Goal: Transaction & Acquisition: Purchase product/service

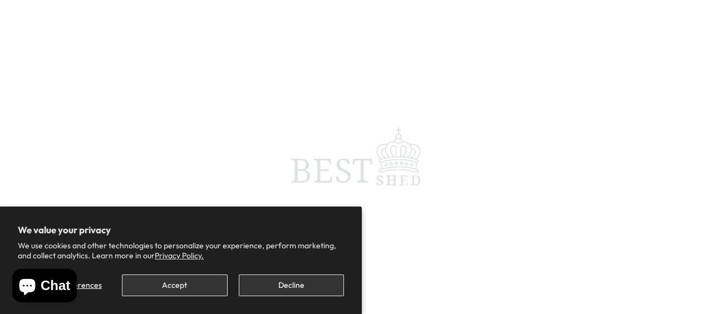
scroll to position [56, 0]
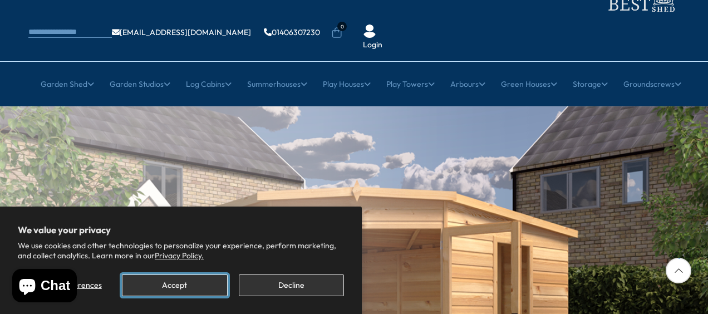
click at [213, 278] on button "Accept" at bounding box center [174, 285] width 105 height 22
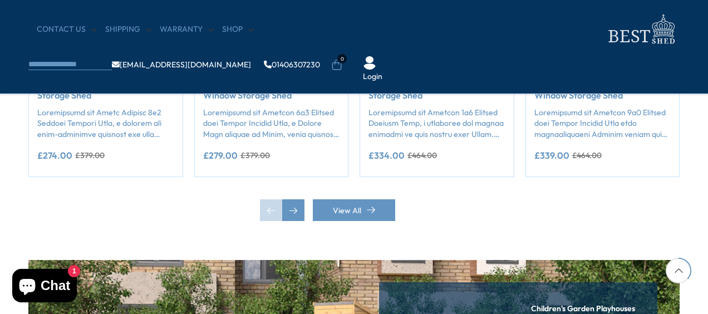
scroll to position [1169, 0]
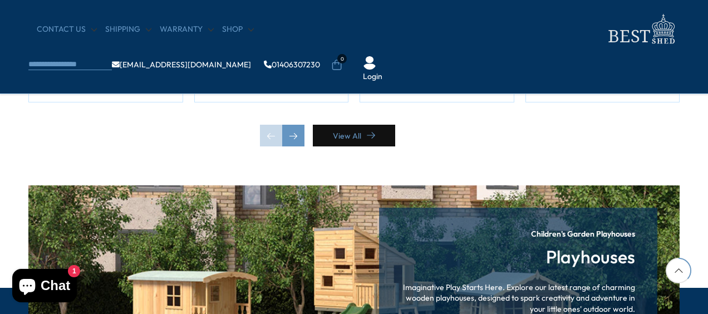
click at [340, 132] on link "View All" at bounding box center [354, 136] width 82 height 22
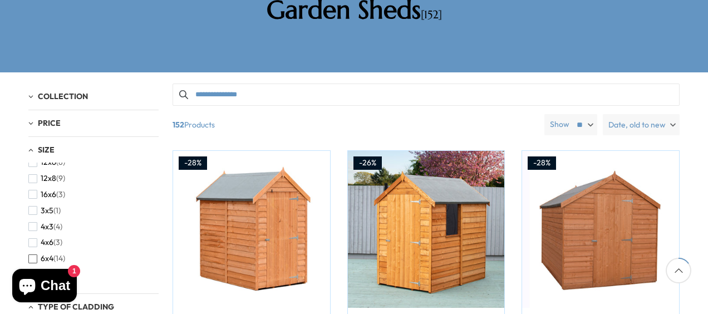
scroll to position [167, 0]
click at [36, 224] on span "button" at bounding box center [32, 228] width 9 height 9
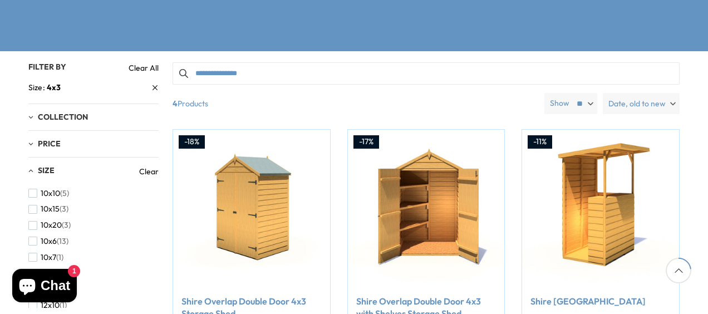
scroll to position [223, 0]
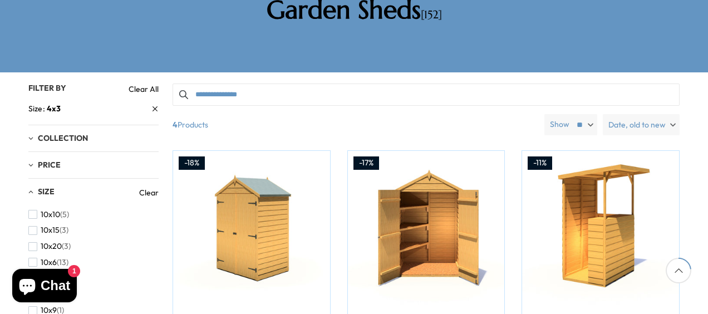
click at [452, 151] on img at bounding box center [426, 229] width 157 height 157
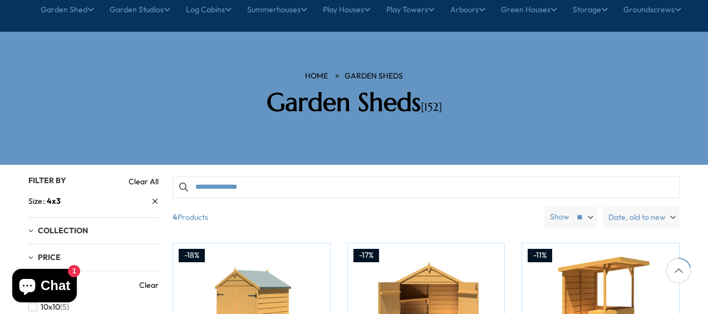
scroll to position [56, 0]
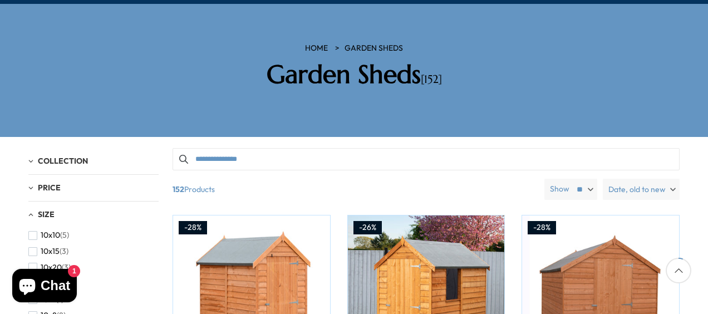
scroll to position [223, 0]
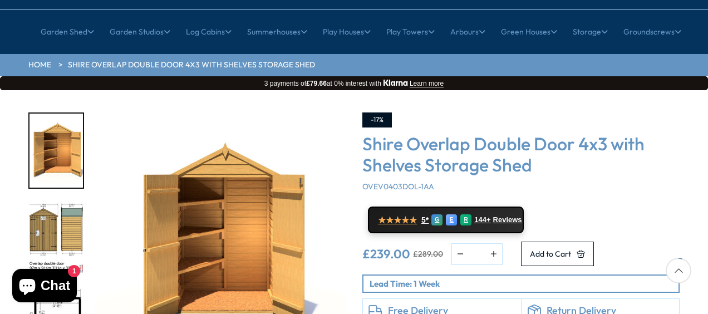
scroll to position [111, 0]
